Goal: Task Accomplishment & Management: Manage account settings

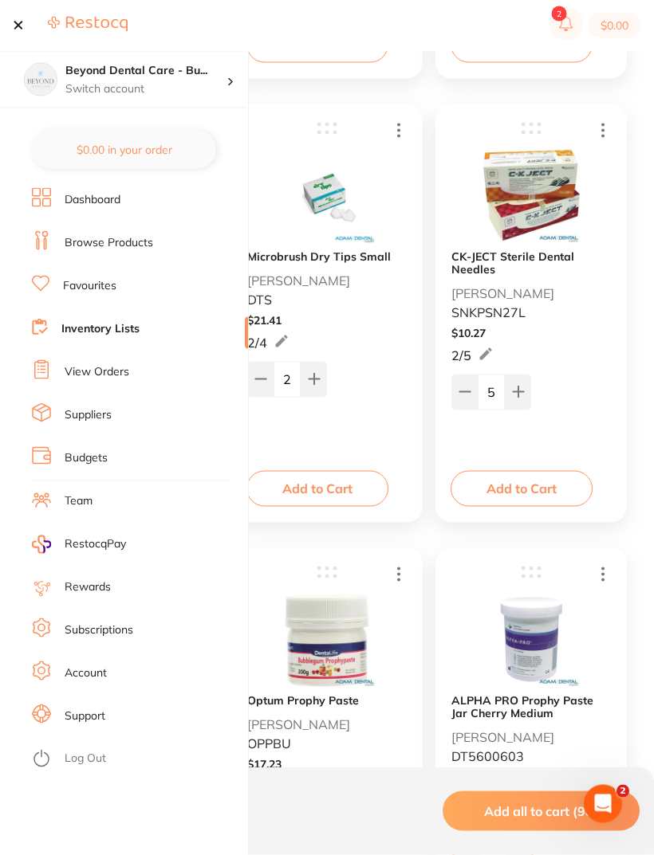
scroll to position [1273, 0]
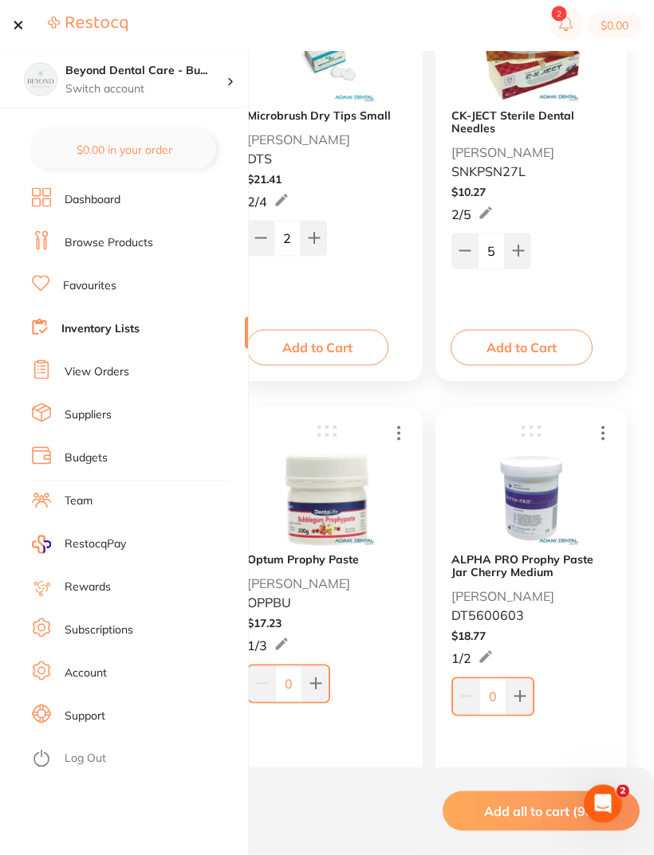
click at [50, 762] on icon at bounding box center [41, 758] width 19 height 19
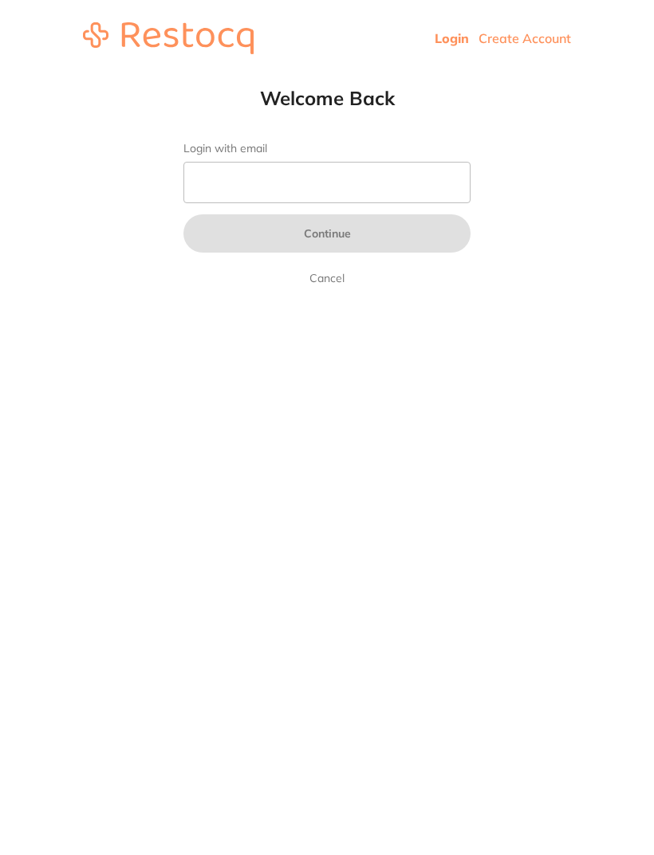
click at [239, 171] on input "Login with email" at bounding box center [326, 182] width 287 height 41
click at [293, 198] on input "Login with email" at bounding box center [326, 182] width 287 height 41
click at [245, 170] on input "Login with email" at bounding box center [326, 182] width 287 height 41
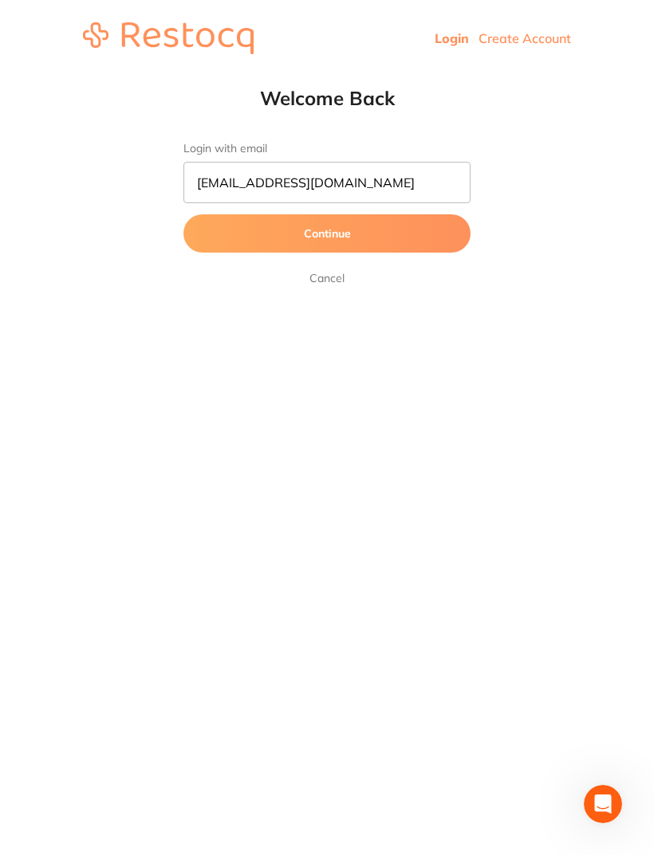
type input "[EMAIL_ADDRESS][DOMAIN_NAME]"
click at [228, 233] on button "Continue" at bounding box center [326, 233] width 287 height 38
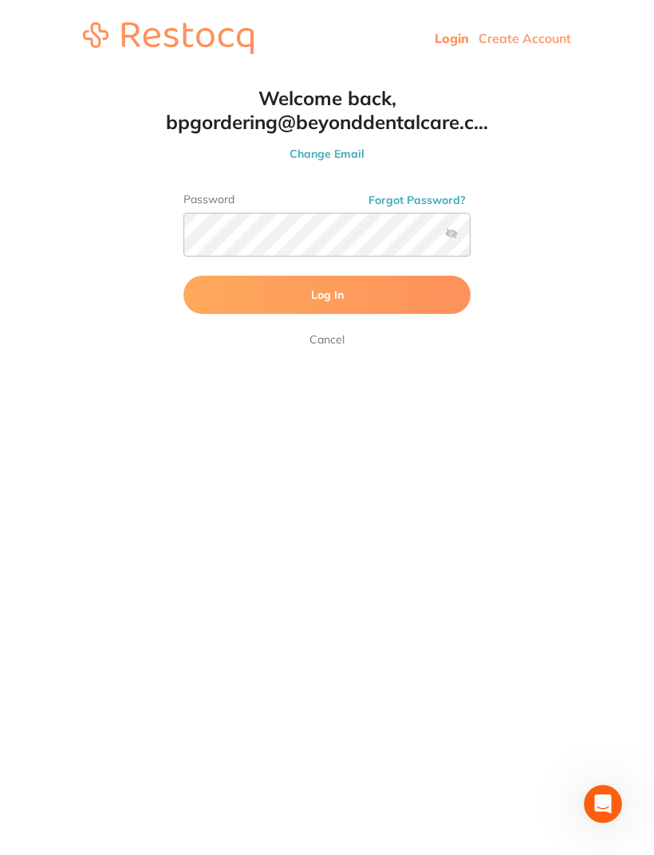
click at [451, 233] on label at bounding box center [451, 233] width 13 height 13
click at [470, 239] on input "checkbox" at bounding box center [470, 239] width 0 height 0
click at [407, 280] on button "Log In" at bounding box center [326, 295] width 287 height 38
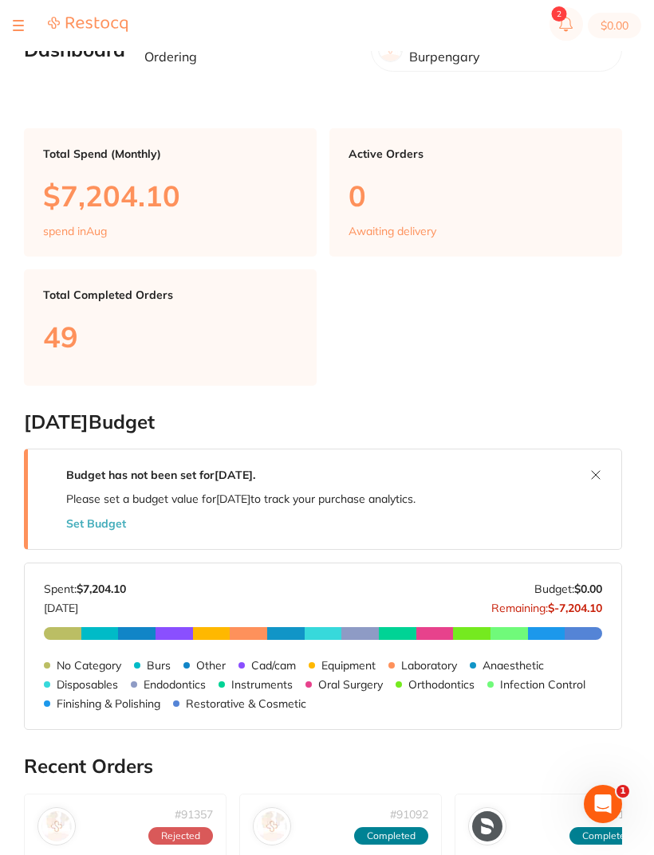
click at [15, 80] on div "$0.00 Beyond Dental Care - Bu... Switch account Beyond Dental Care - Burpengary…" at bounding box center [327, 402] width 654 height 804
